Goal: Share content: Share content

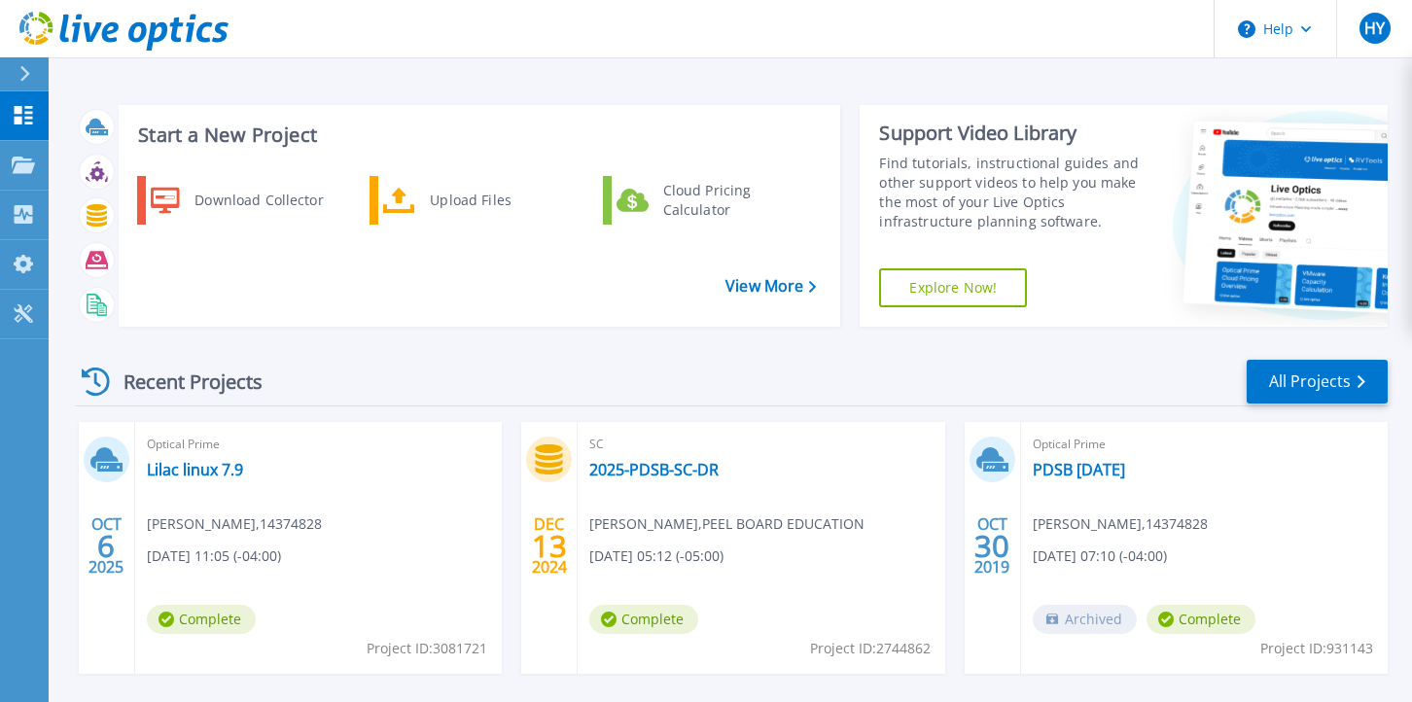
click at [413, 525] on div "Optical Prime Lilac linux 7.9 Harry Yang , 14374828 10/06/2025, 11:05 (-04:00) …" at bounding box center [318, 548] width 367 height 252
click at [168, 470] on link "Lilac linux 7.9" at bounding box center [195, 469] width 96 height 19
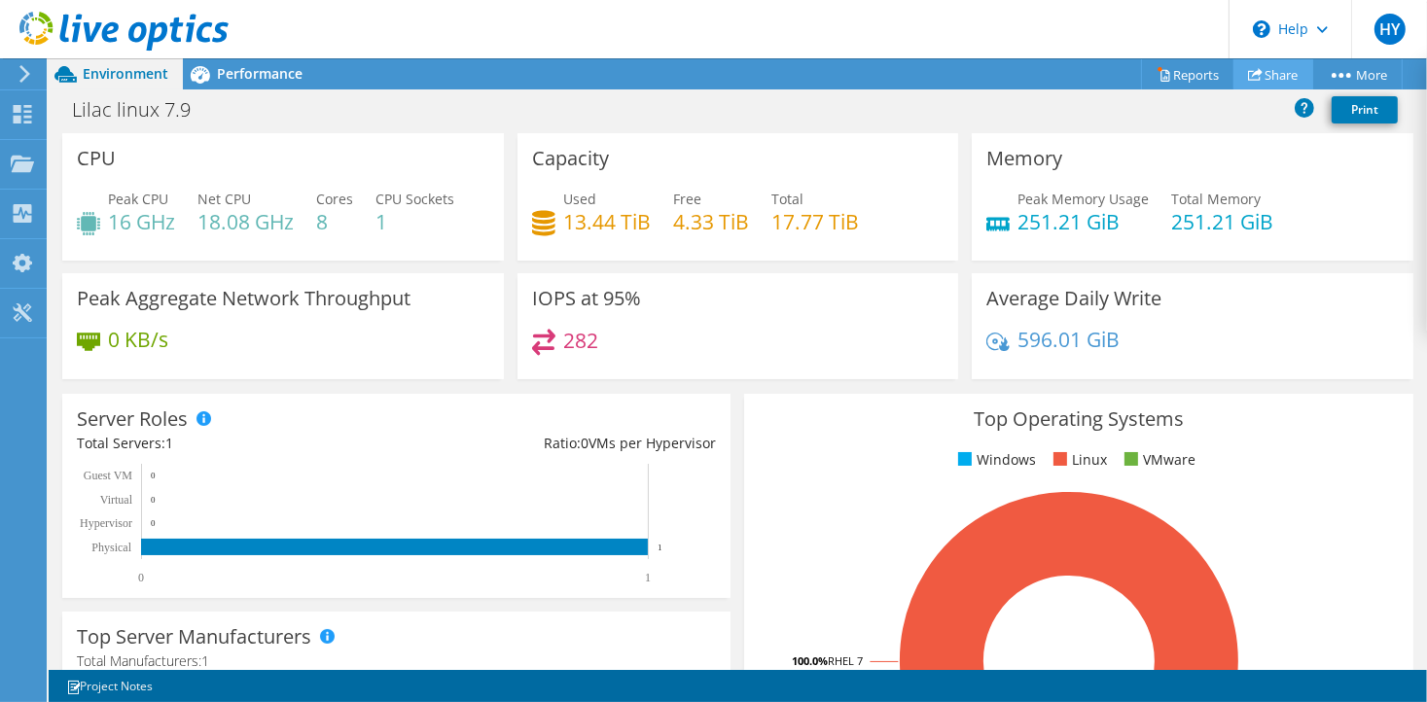
click at [1259, 72] on link "Share" at bounding box center [1273, 74] width 80 height 30
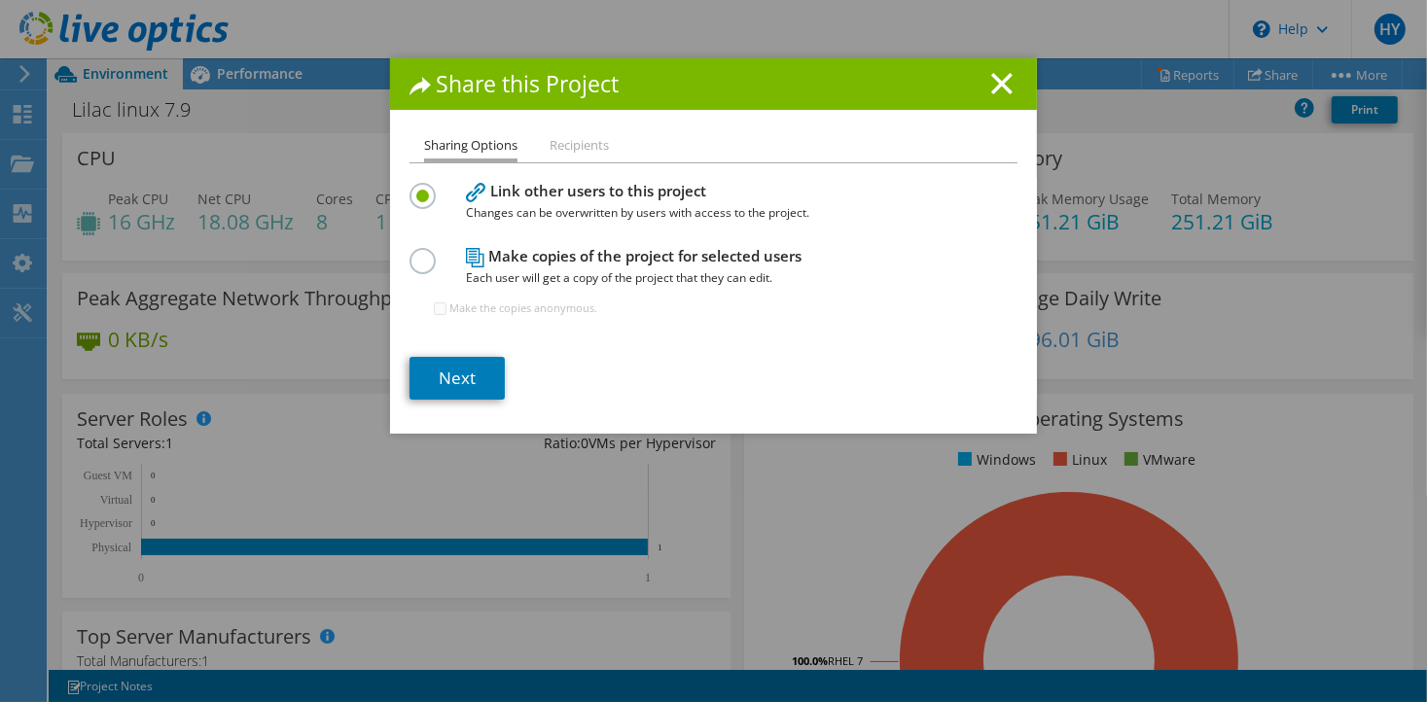
click at [568, 259] on h4 "Make copies of the project for selected users Each user will get a copy of the …" at bounding box center [709, 267] width 486 height 44
click at [429, 269] on div "Make copies of the project for selected users Each user will get a copy of the …" at bounding box center [713, 290] width 608 height 94
click at [409, 253] on label at bounding box center [426, 250] width 34 height 5
click at [0, 0] on input "radio" at bounding box center [0, 0] width 0 height 0
click at [450, 371] on link "Next" at bounding box center [456, 378] width 95 height 43
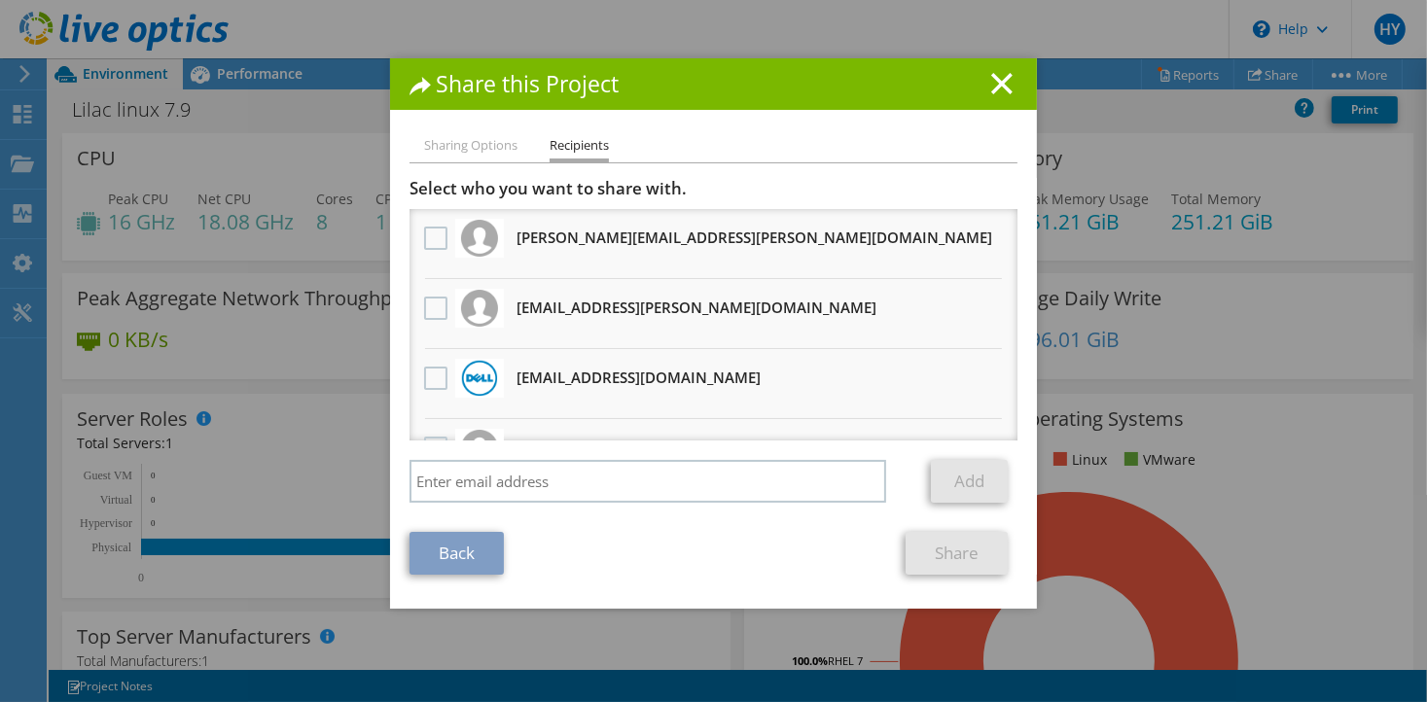
scroll to position [114, 0]
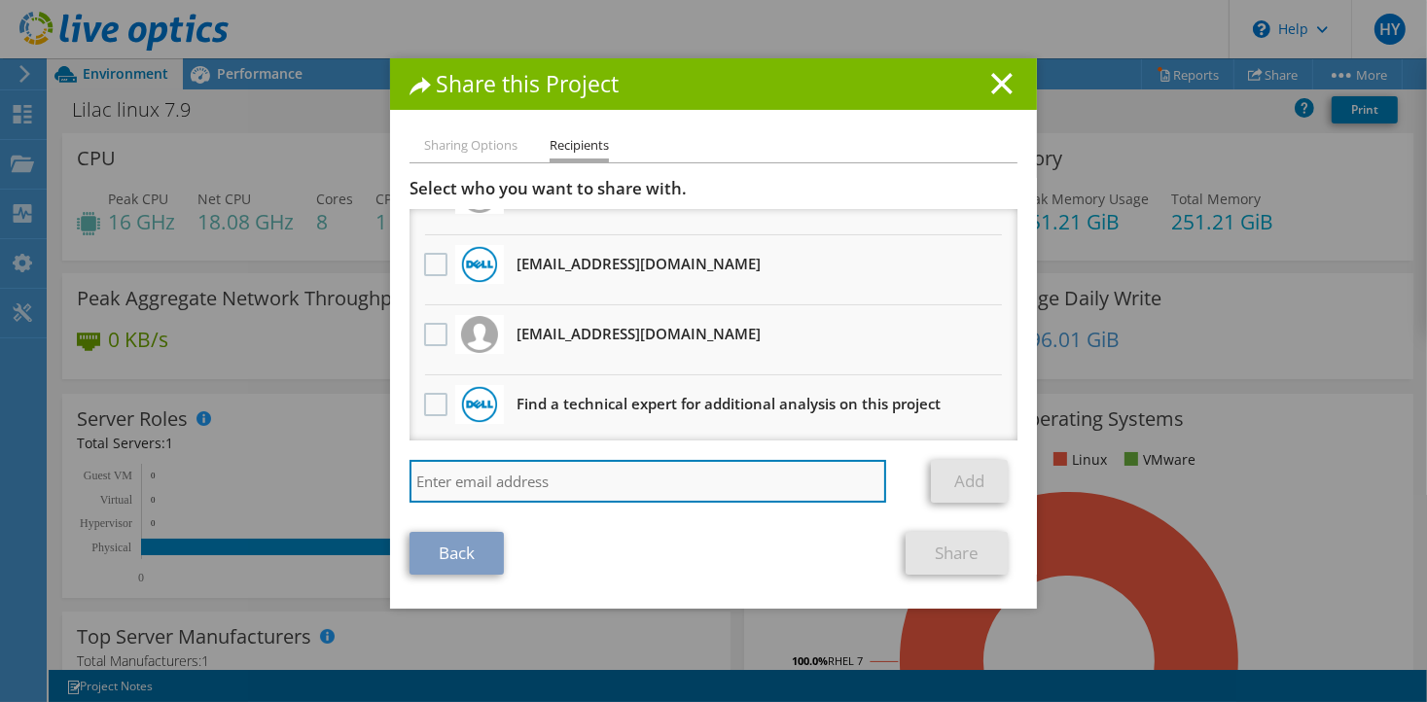
click at [511, 476] on input "search" at bounding box center [647, 481] width 477 height 43
type input "[PERSON_NAME][EMAIL_ADDRESS][PERSON_NAME][DOMAIN_NAME]"
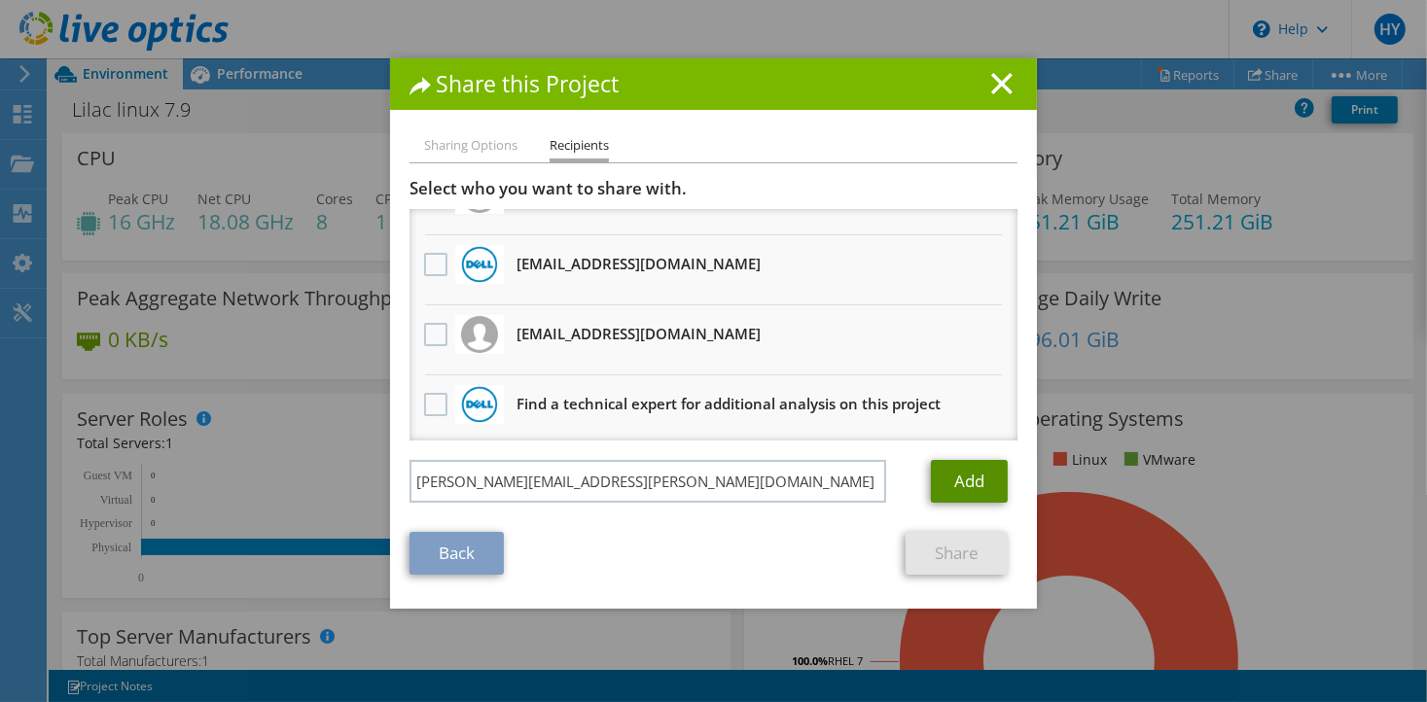
click at [988, 474] on link "Add" at bounding box center [969, 481] width 77 height 43
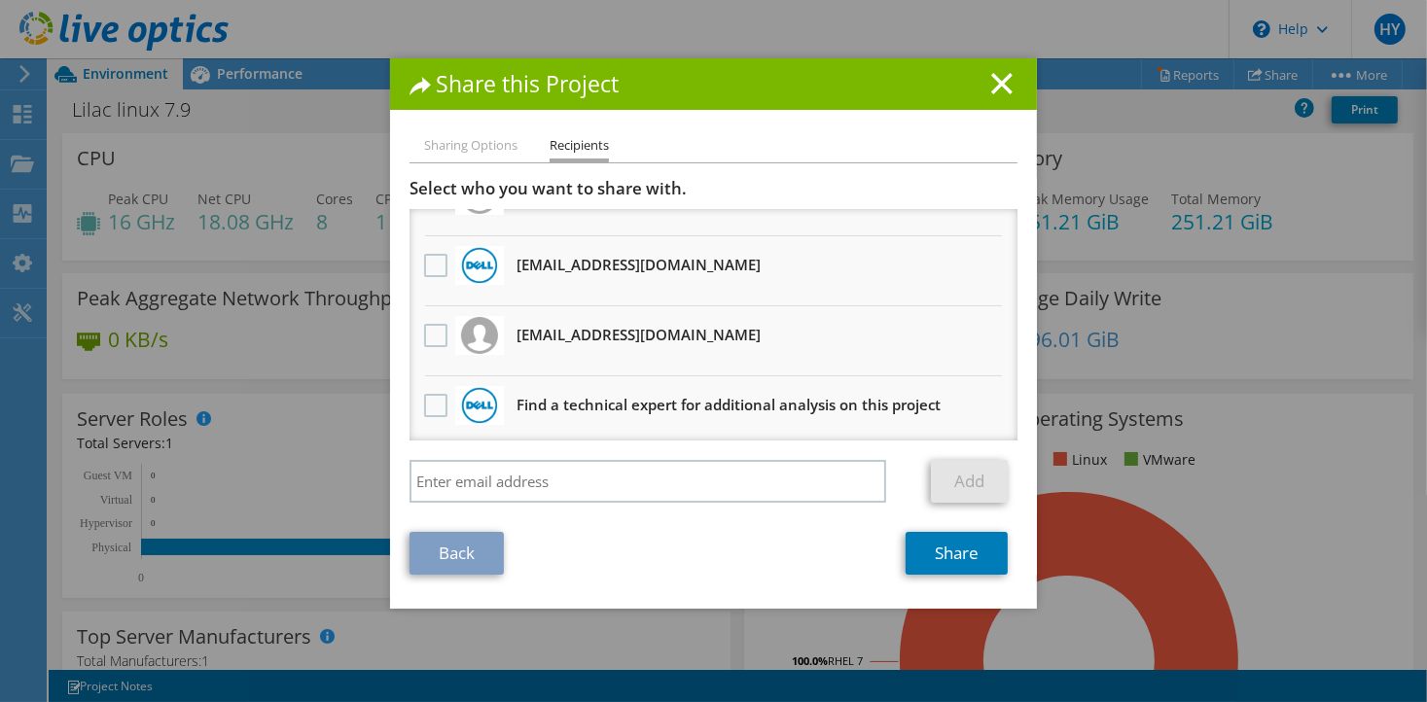
scroll to position [0, 0]
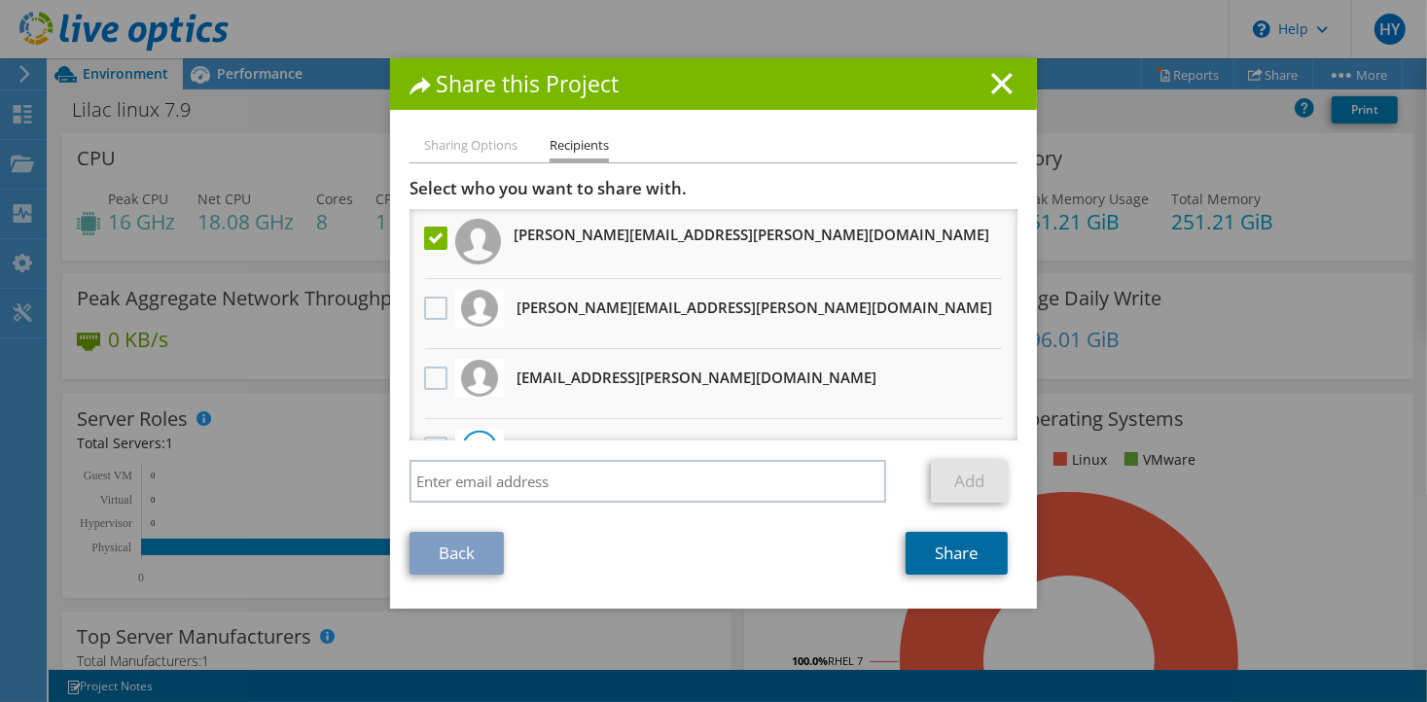
click at [915, 552] on link "Share" at bounding box center [956, 553] width 102 height 43
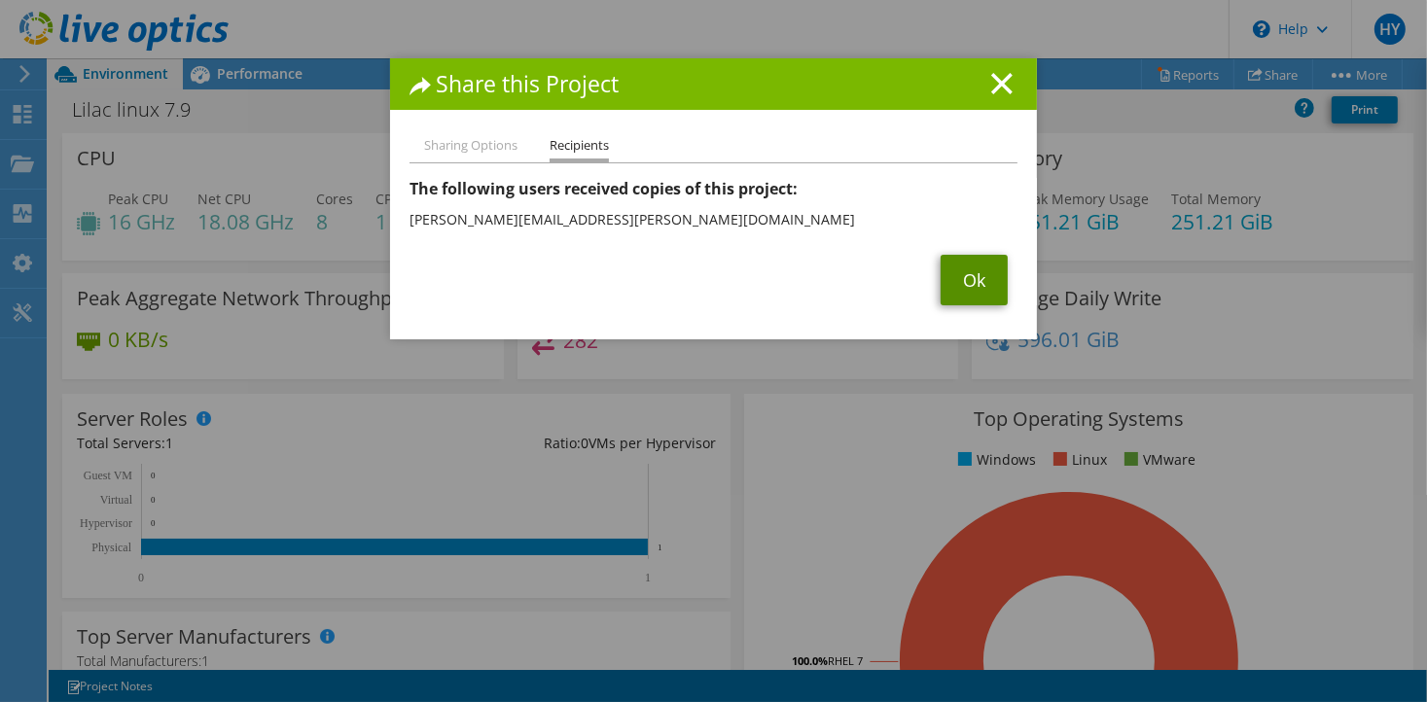
click at [950, 267] on link "Ok" at bounding box center [973, 280] width 67 height 51
